Goal: Task Accomplishment & Management: Use online tool/utility

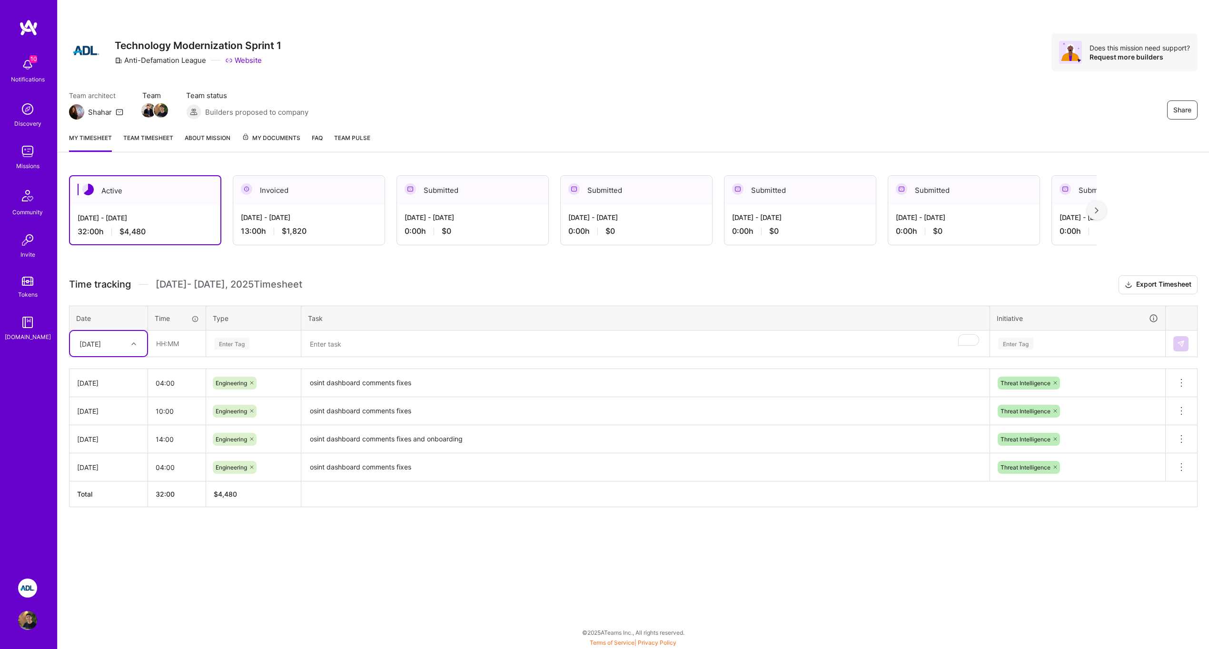
click at [129, 350] on div at bounding box center [135, 344] width 15 height 16
click at [103, 457] on div "[DATE]" at bounding box center [108, 459] width 77 height 18
click at [174, 336] on input "text" at bounding box center [177, 343] width 57 height 25
type input "10:00"
click at [243, 342] on div "Enter Tag" at bounding box center [231, 343] width 35 height 15
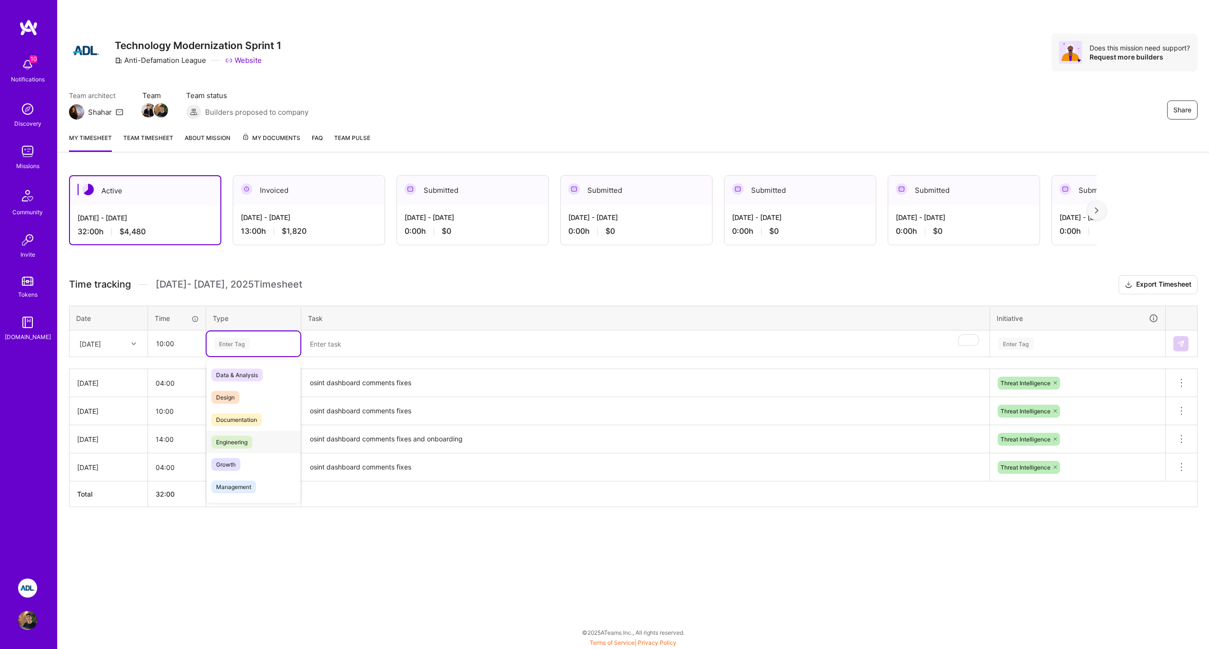
click at [250, 440] on span "Engineering" at bounding box center [231, 442] width 41 height 13
click at [1031, 344] on div "Enter Tag" at bounding box center [1016, 343] width 35 height 15
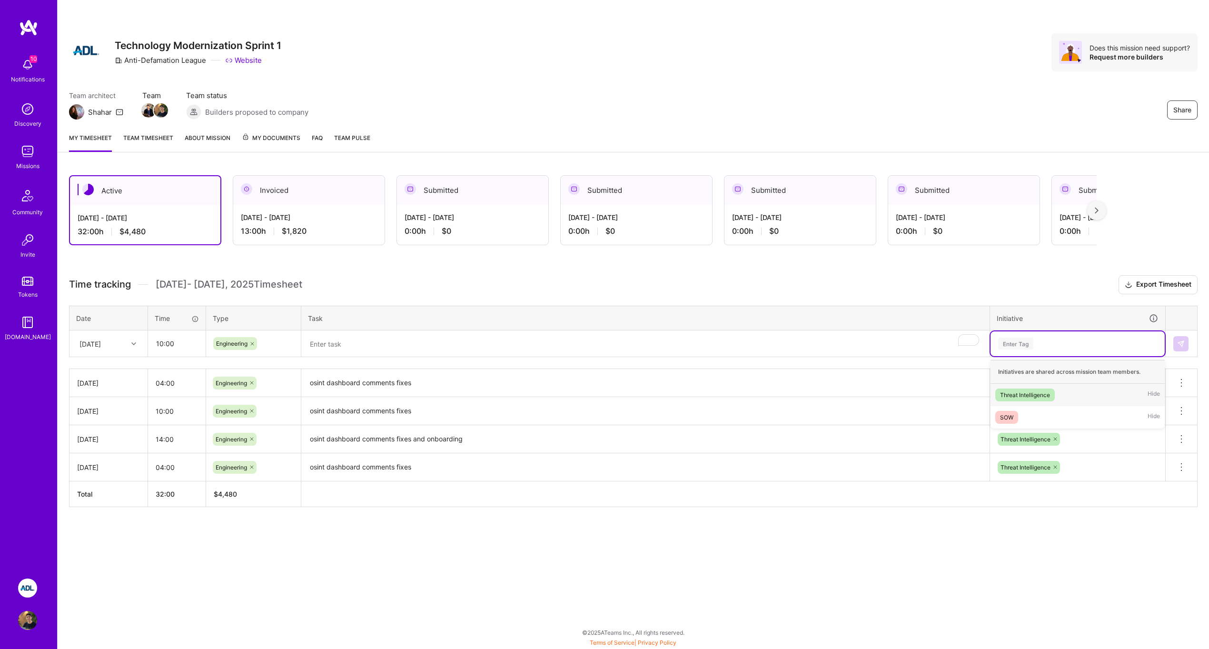
click at [1034, 399] on div "Threat Intelligence" at bounding box center [1025, 395] width 50 height 10
click at [681, 353] on textarea "To enrich screen reader interactions, please activate Accessibility in Grammarl…" at bounding box center [645, 343] width 687 height 25
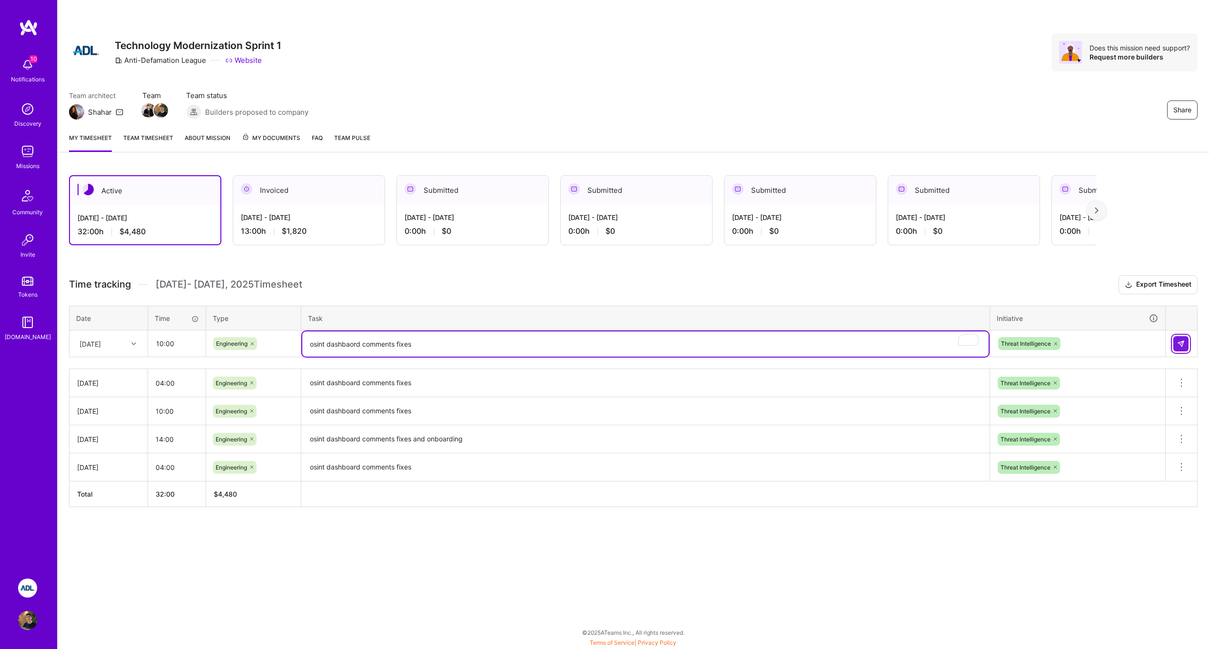
type textarea "osint dashbaord comments fixes"
click at [1185, 343] on button at bounding box center [1181, 343] width 15 height 15
